Goal: Find specific page/section: Find specific page/section

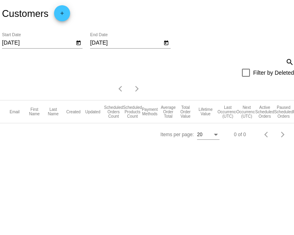
click at [288, 68] on mat-icon "search" at bounding box center [290, 61] width 10 height 12
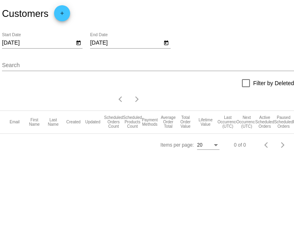
click at [77, 48] on icon "Open calendar" at bounding box center [79, 43] width 6 height 10
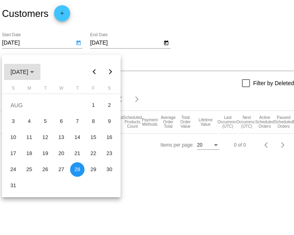
click at [34, 71] on div "Choose month and year" at bounding box center [32, 72] width 4 height 2
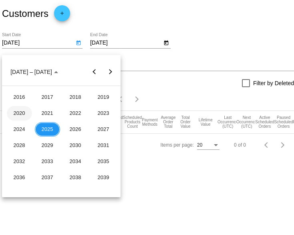
click at [18, 110] on div "2020" at bounding box center [19, 113] width 25 height 14
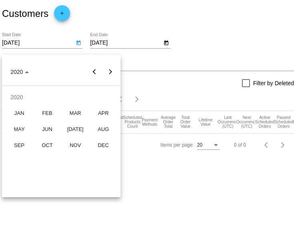
click at [166, 69] on div at bounding box center [147, 117] width 294 height 235
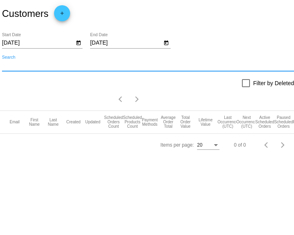
click at [29, 69] on input "Search" at bounding box center [148, 65] width 292 height 6
type input "k"
type input "[PERSON_NAME]"
